Goal: Navigation & Orientation: Find specific page/section

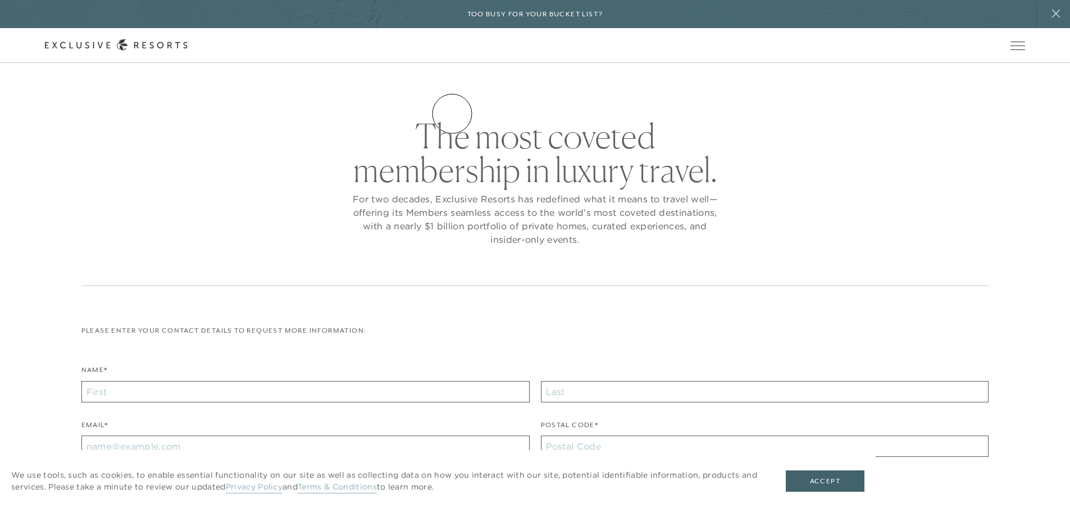
click at [0, 0] on link "Residence Collection" at bounding box center [0, 0] width 0 height 0
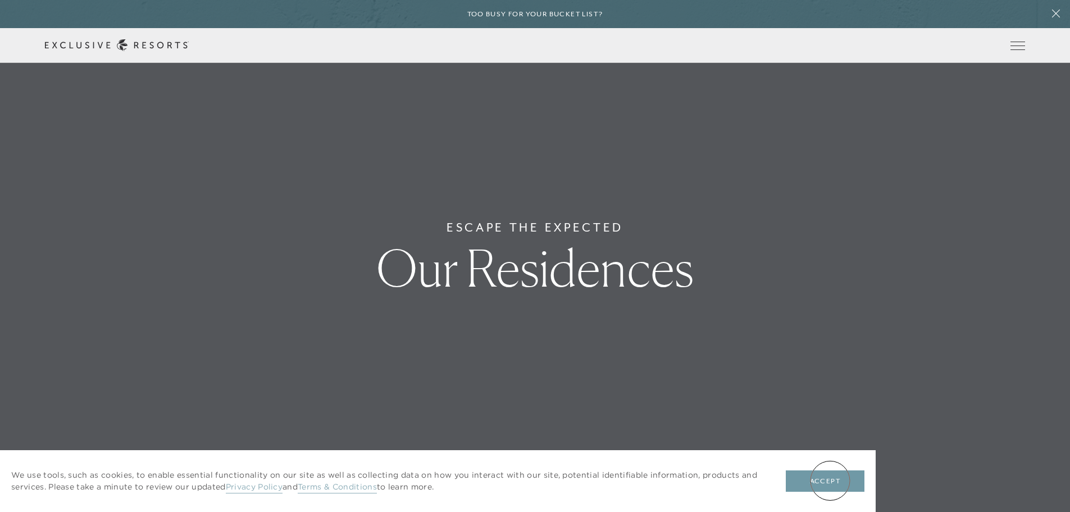
click at [830, 480] on button "Accept" at bounding box center [825, 480] width 79 height 21
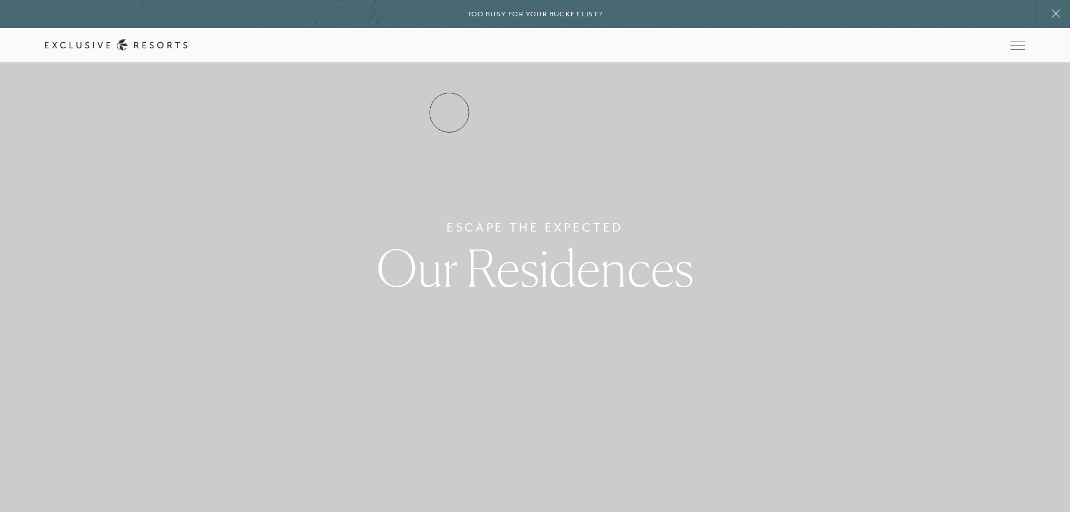
click at [0, 0] on link "Residence Collection" at bounding box center [0, 0] width 0 height 0
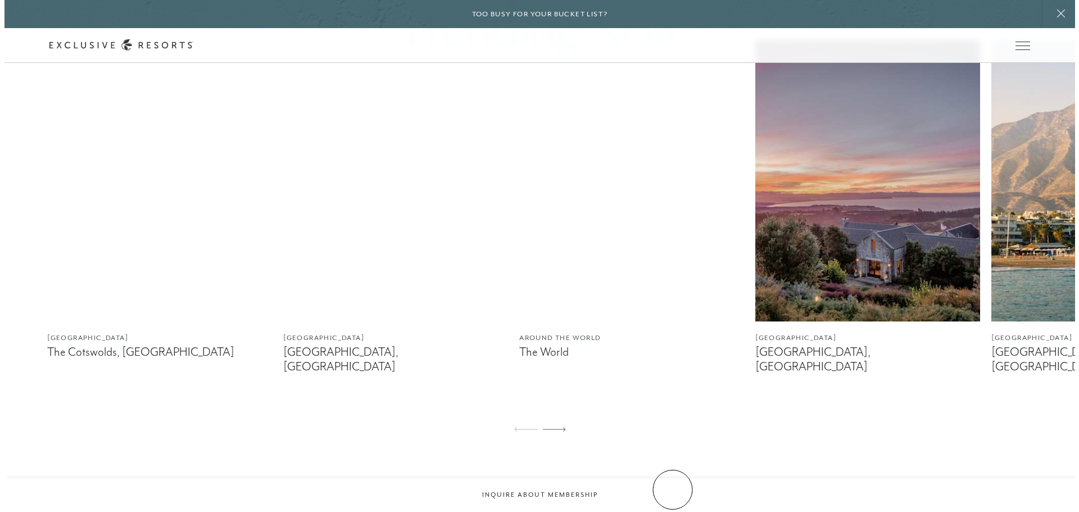
scroll to position [730, 0]
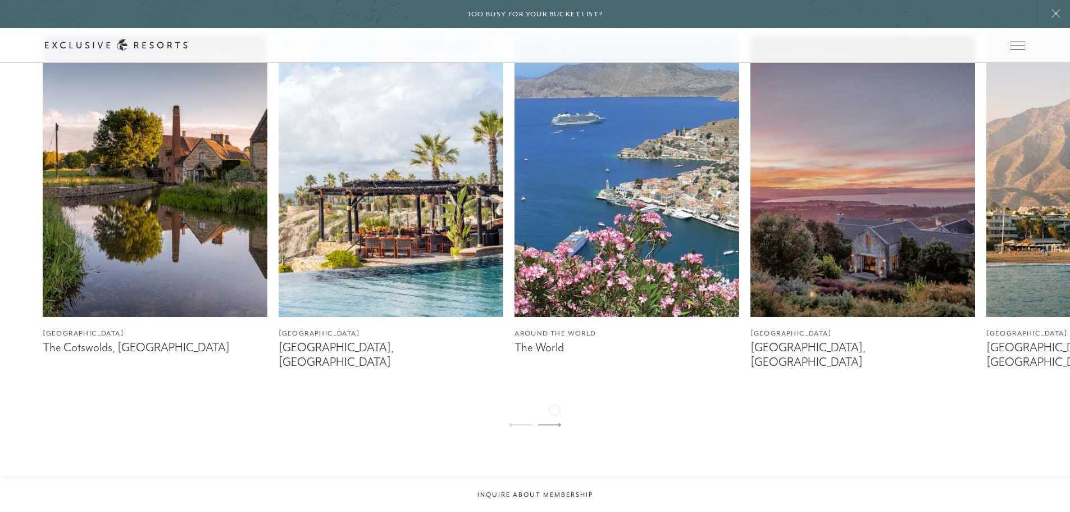
click at [554, 422] on icon at bounding box center [549, 424] width 23 height 4
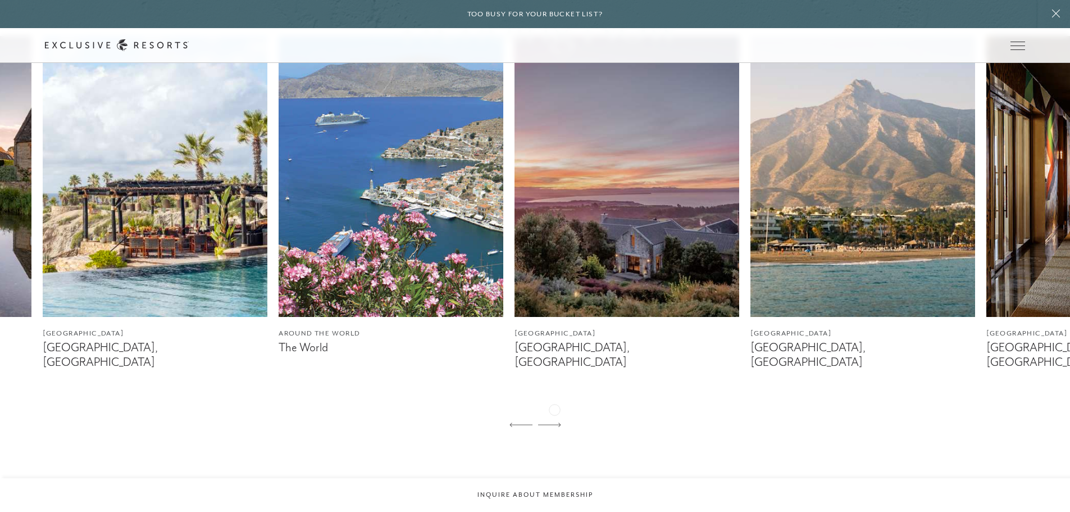
click at [554, 422] on icon at bounding box center [549, 424] width 23 height 4
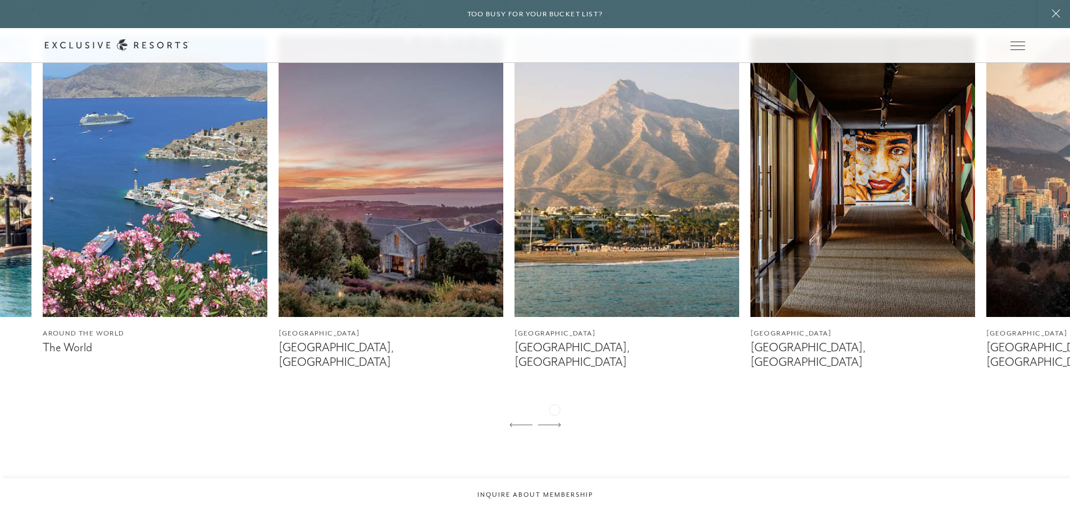
click at [554, 422] on icon at bounding box center [549, 424] width 23 height 4
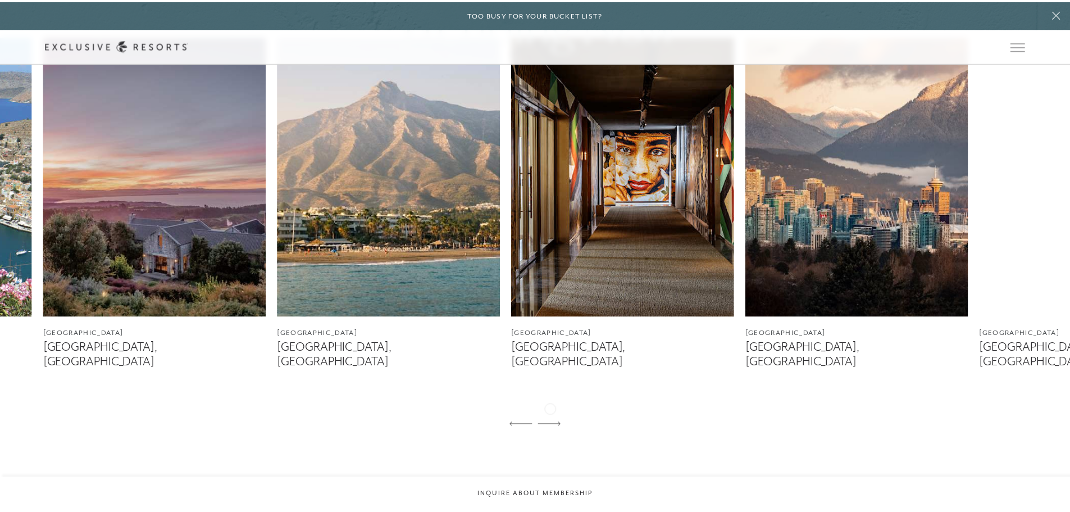
scroll to position [0, 0]
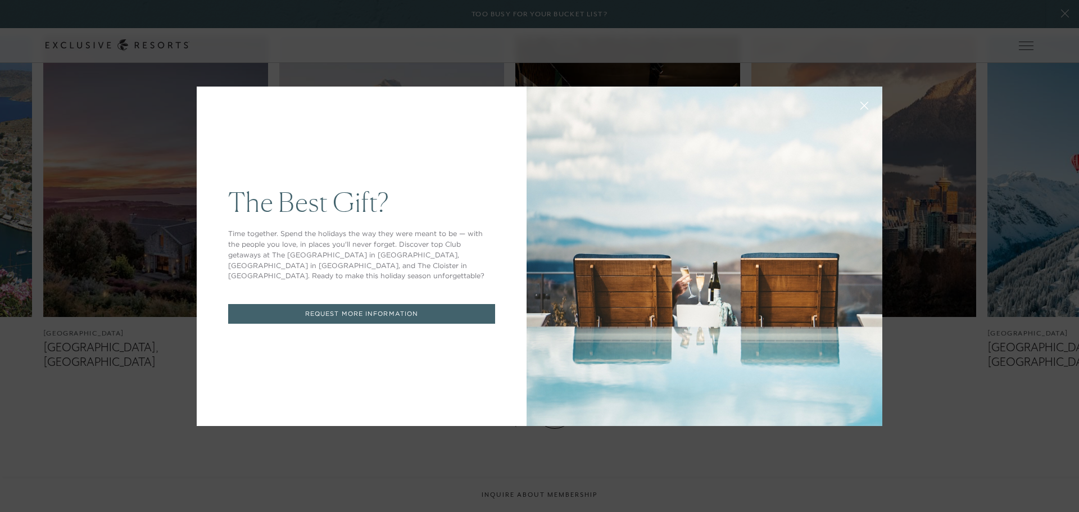
click at [854, 106] on button at bounding box center [864, 104] width 27 height 27
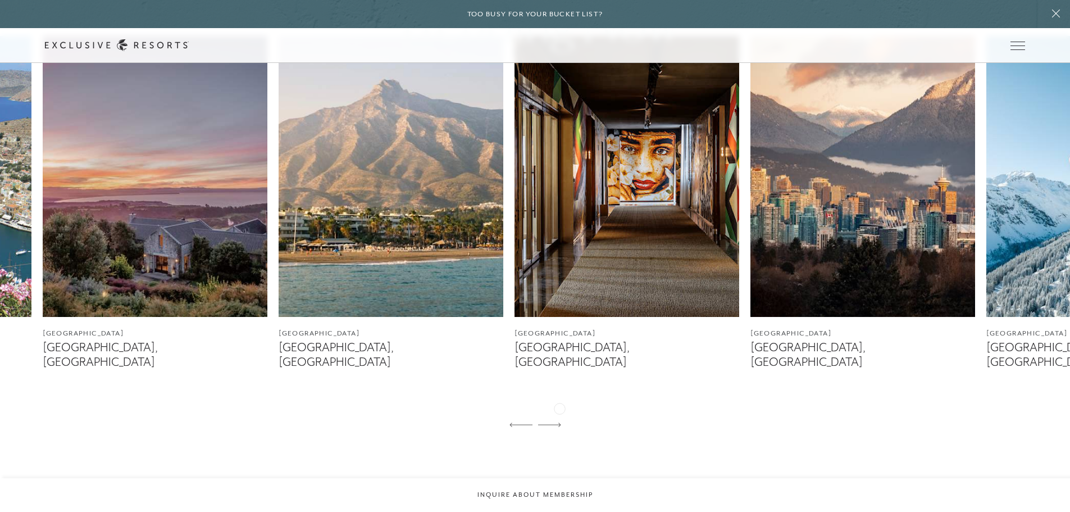
click at [560, 412] on div at bounding box center [549, 425] width 23 height 27
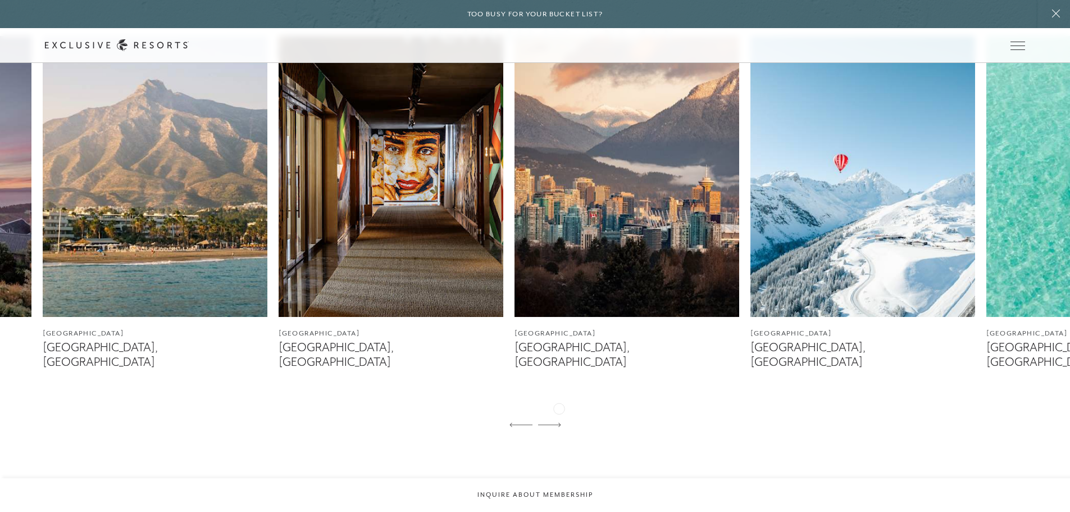
click at [559, 412] on div at bounding box center [549, 425] width 23 height 27
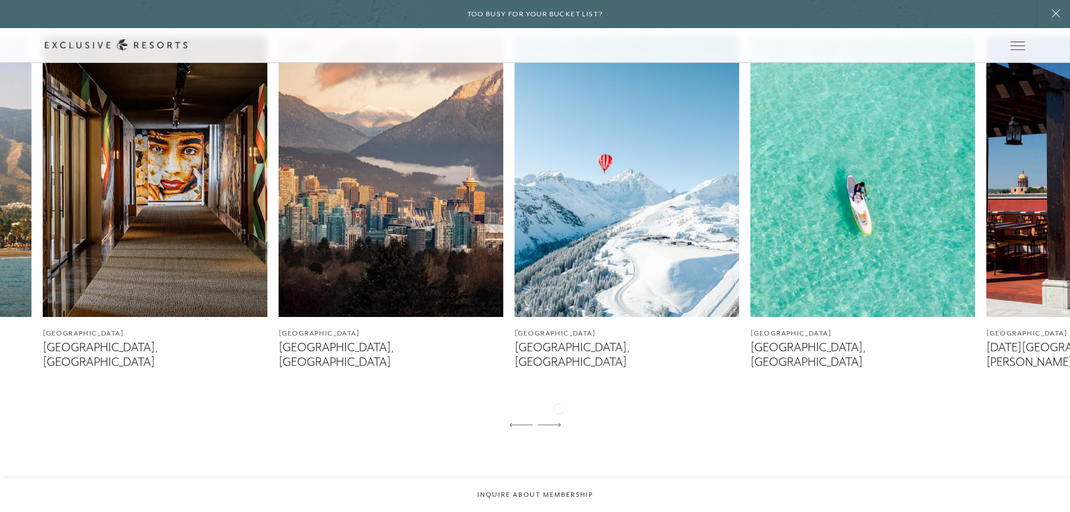
click at [559, 412] on div at bounding box center [549, 425] width 23 height 27
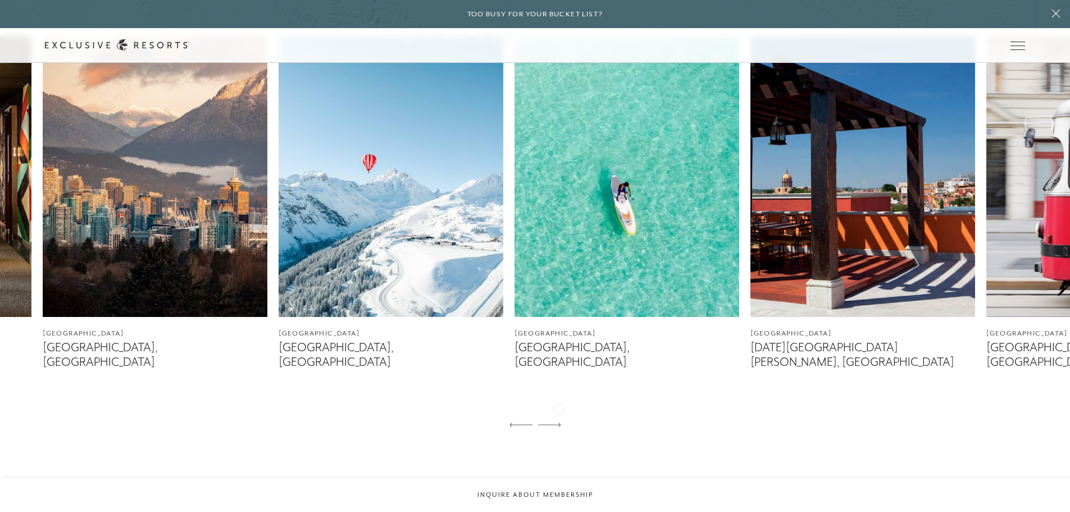
click at [559, 412] on div at bounding box center [549, 425] width 23 height 27
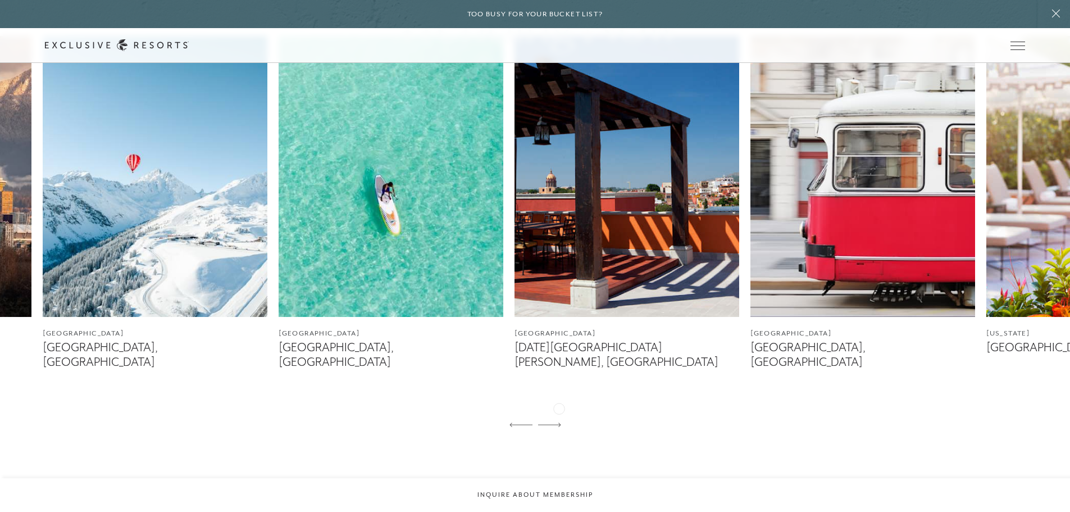
click at [559, 412] on div at bounding box center [549, 425] width 23 height 27
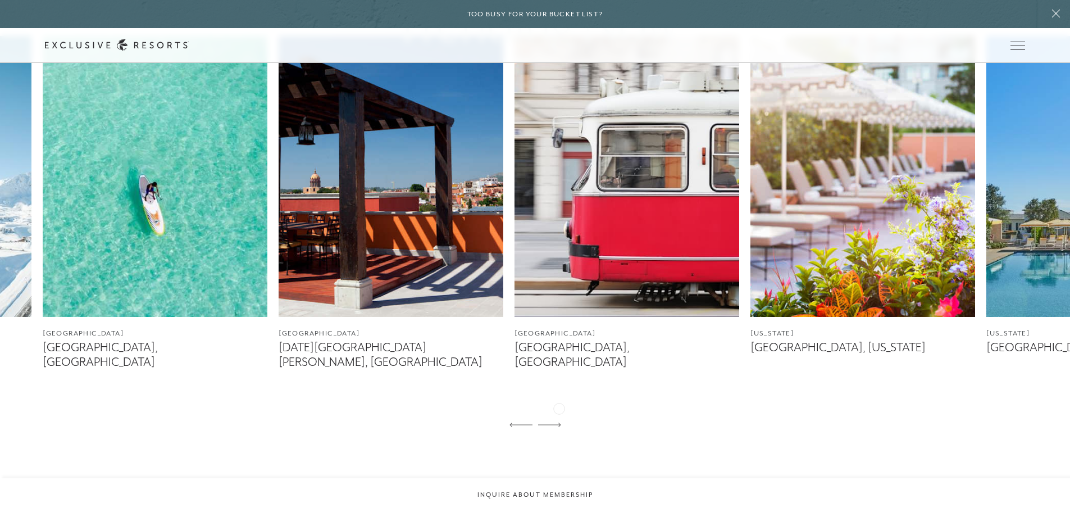
click at [559, 412] on div at bounding box center [549, 425] width 23 height 27
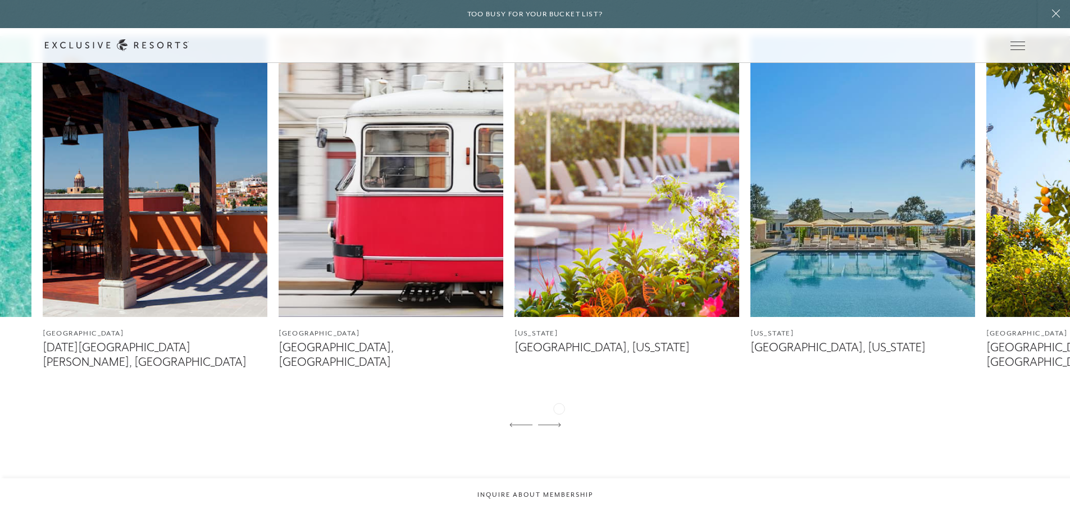
click at [559, 412] on div at bounding box center [549, 425] width 23 height 27
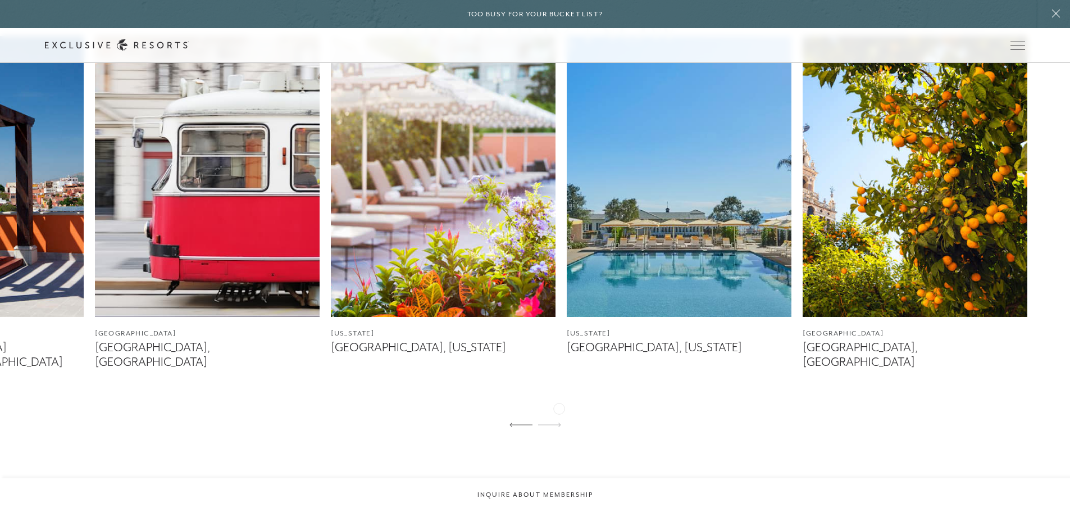
click at [559, 412] on div at bounding box center [549, 425] width 23 height 27
click at [0, 0] on icon at bounding box center [0, 0] width 0 height 0
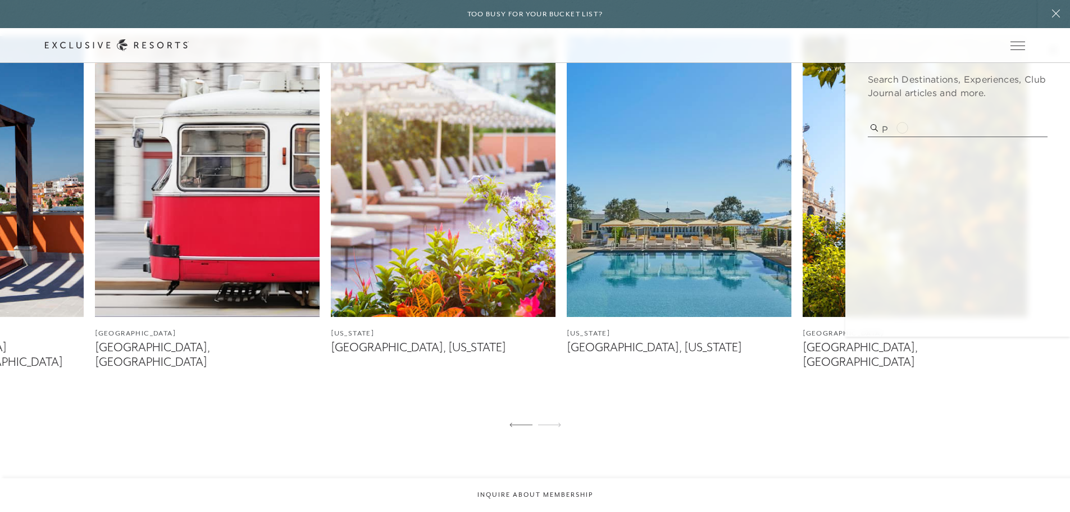
type input "p"
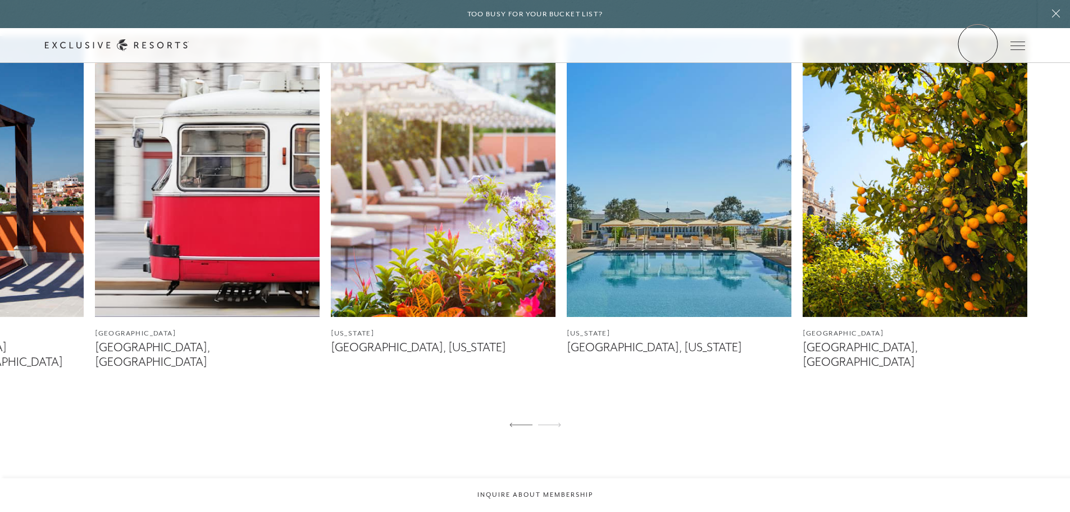
click at [0, 0] on link "Member Login" at bounding box center [0, 0] width 0 height 0
